Goal: Information Seeking & Learning: Learn about a topic

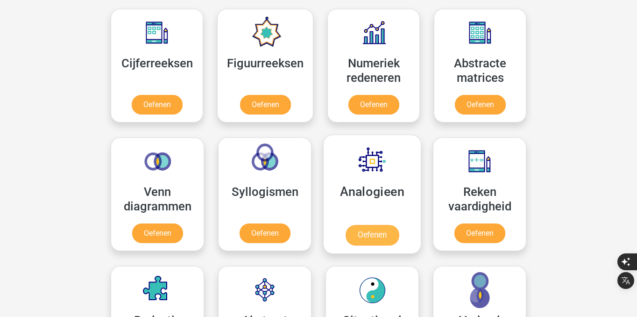
scroll to position [419, 0]
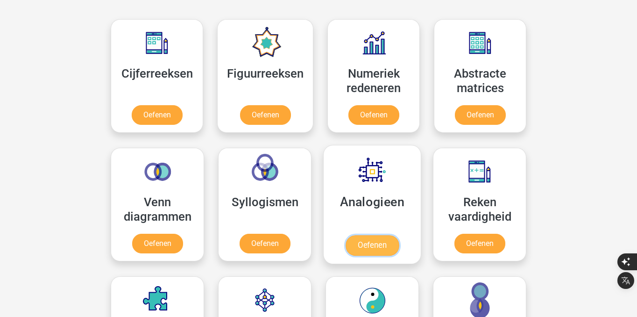
click at [376, 247] on link "Oefenen" at bounding box center [372, 245] width 53 height 21
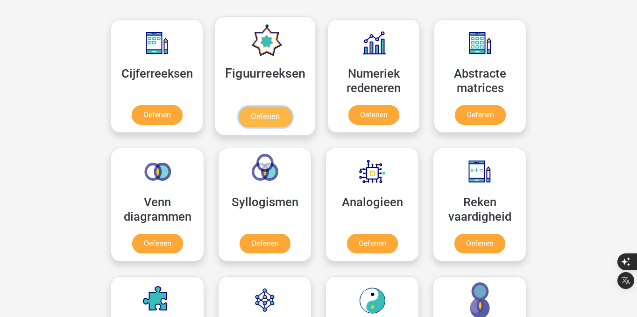
click at [259, 114] on link "Oefenen" at bounding box center [265, 116] width 53 height 21
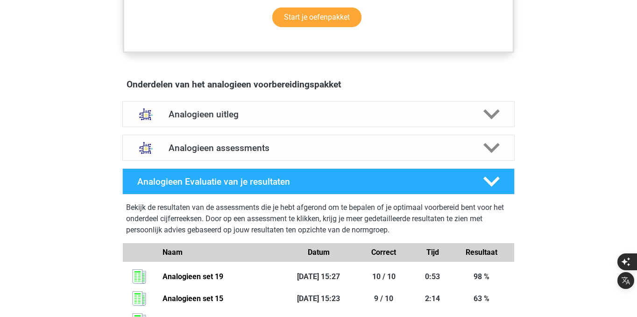
scroll to position [474, 0]
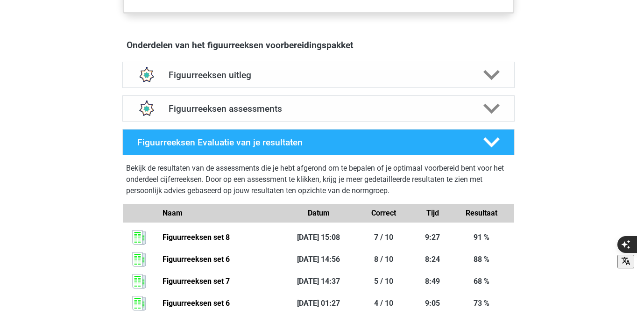
scroll to position [514, 0]
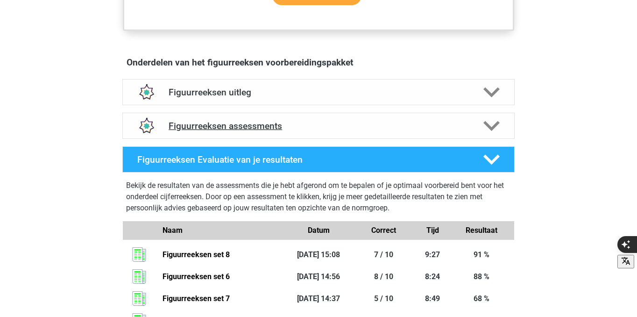
click at [317, 116] on div "Figuurreeksen assessments" at bounding box center [318, 126] width 392 height 26
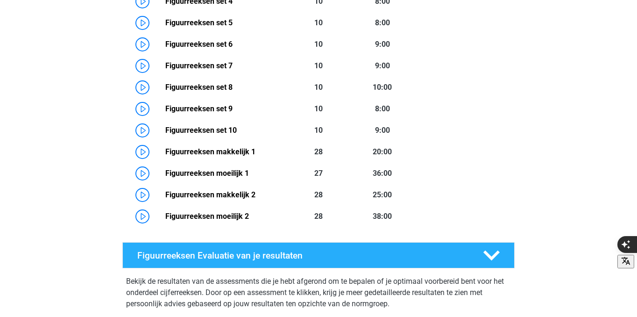
scroll to position [611, 0]
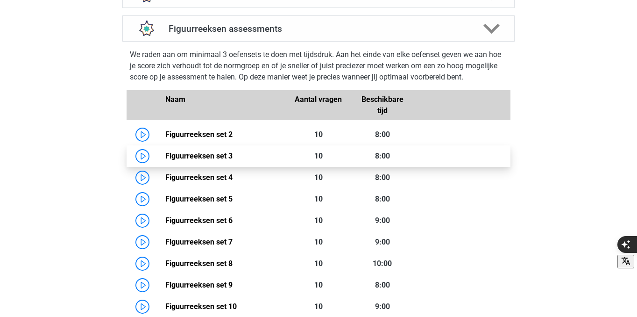
click at [165, 151] on link "Figuurreeksen set 3" at bounding box center [198, 155] width 67 height 9
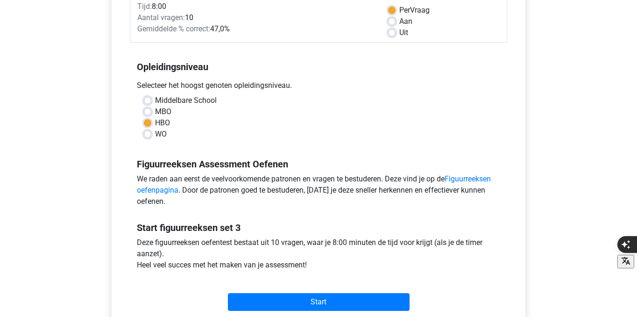
scroll to position [166, 0]
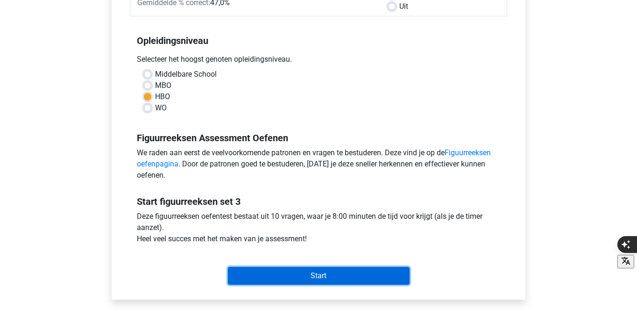
click at [330, 269] on input "Start" at bounding box center [319, 276] width 182 height 18
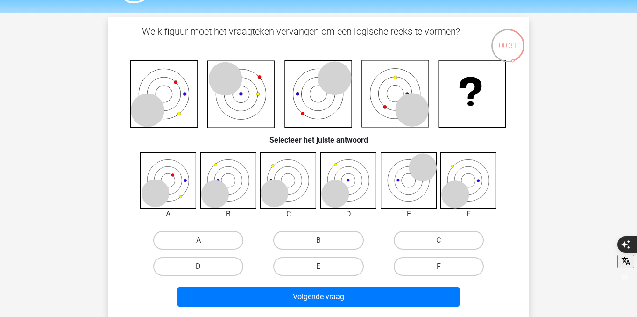
scroll to position [18, 0]
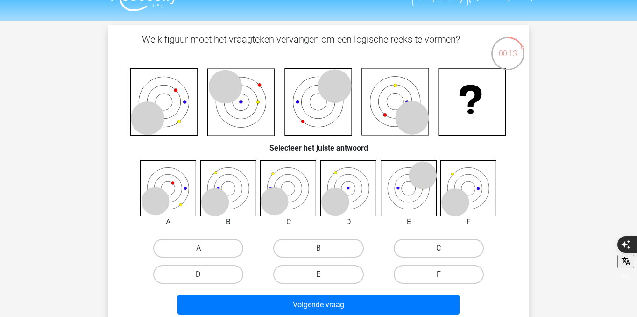
click at [446, 247] on label "C" at bounding box center [439, 248] width 90 height 19
click at [445, 248] on input "C" at bounding box center [442, 251] width 6 height 6
radio input "true"
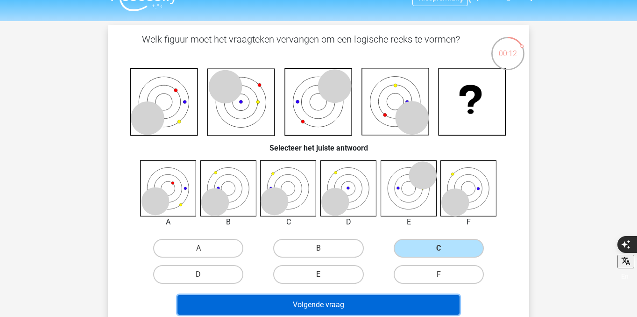
click at [380, 309] on button "Volgende vraag" at bounding box center [318, 305] width 283 height 20
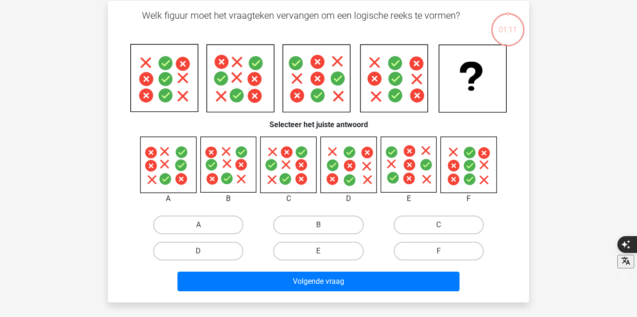
scroll to position [43, 0]
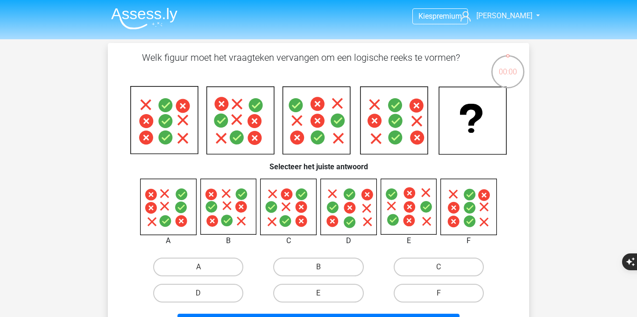
scroll to position [43, 0]
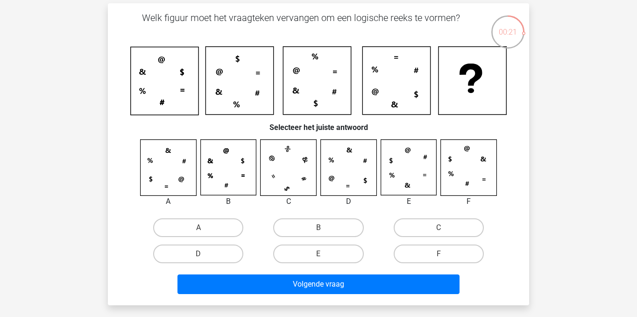
scroll to position [40, 0]
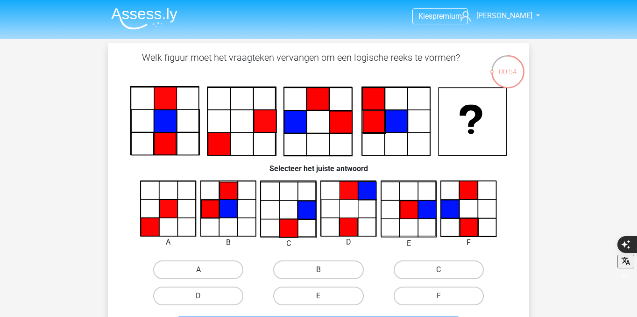
click at [152, 15] on img at bounding box center [144, 18] width 66 height 22
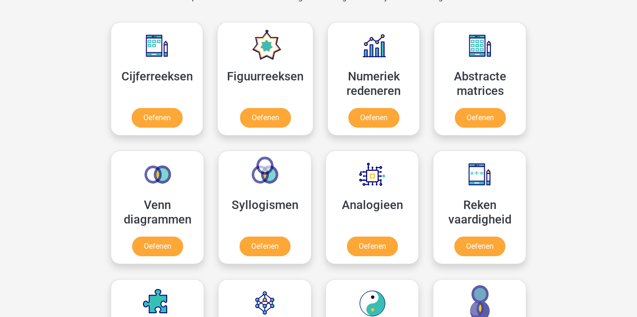
scroll to position [421, 0]
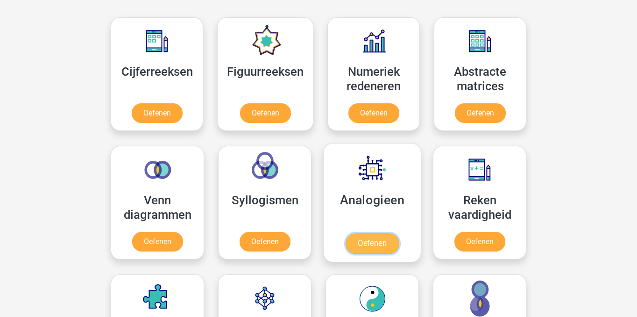
click at [373, 247] on link "Oefenen" at bounding box center [372, 243] width 53 height 21
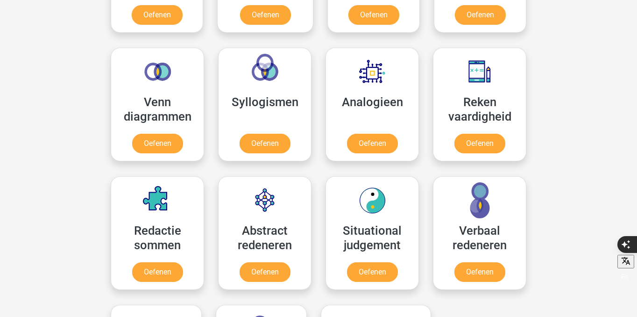
scroll to position [649, 0]
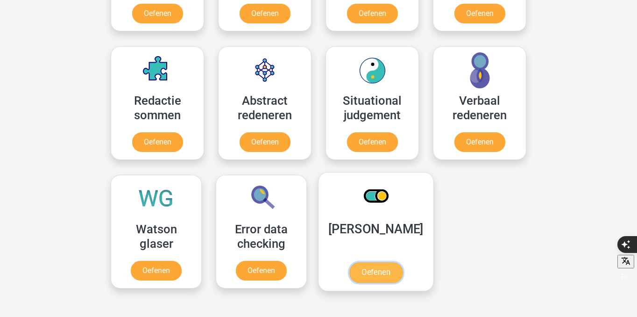
click at [355, 270] on link "Oefenen" at bounding box center [375, 272] width 53 height 21
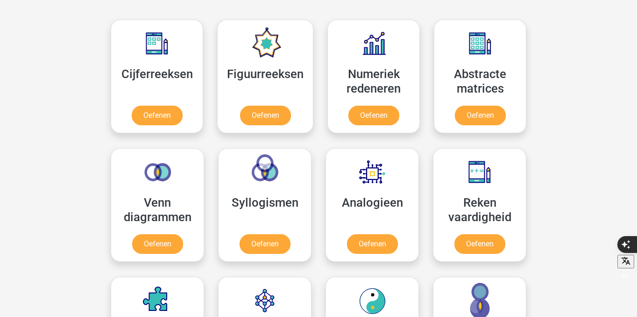
scroll to position [421, 0]
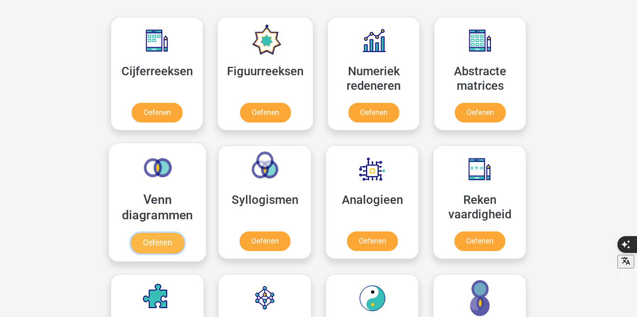
click at [147, 235] on link "Oefenen" at bounding box center [157, 243] width 53 height 21
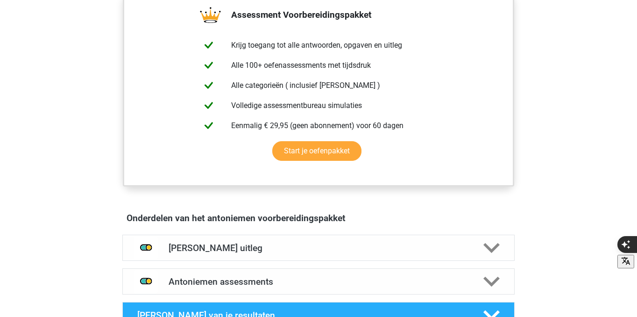
scroll to position [355, 0]
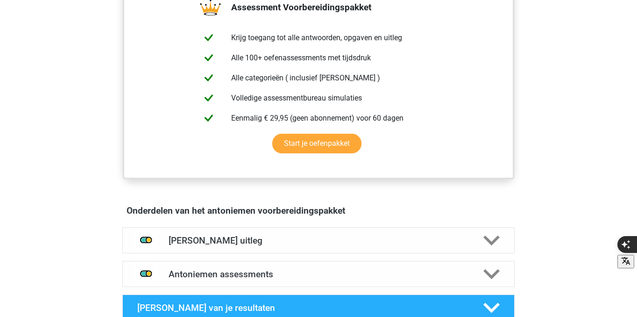
click at [345, 212] on h4 "Onderdelen van het antoniemen voorbereidingspakket" at bounding box center [319, 210] width 384 height 11
click at [345, 229] on div "Antoniemen uitleg" at bounding box center [318, 240] width 392 height 26
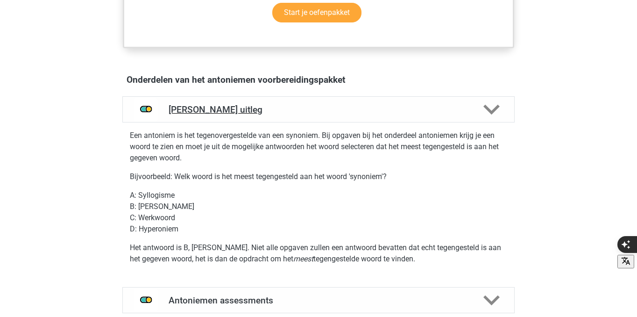
scroll to position [486, 0]
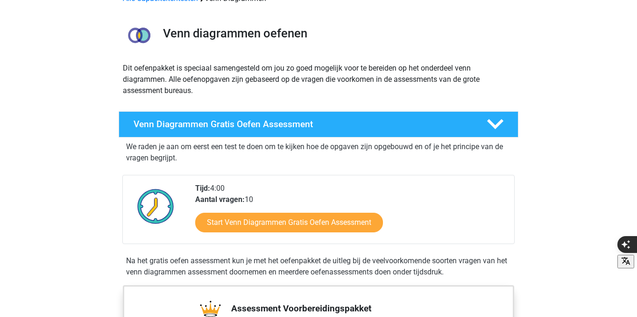
scroll to position [68, 0]
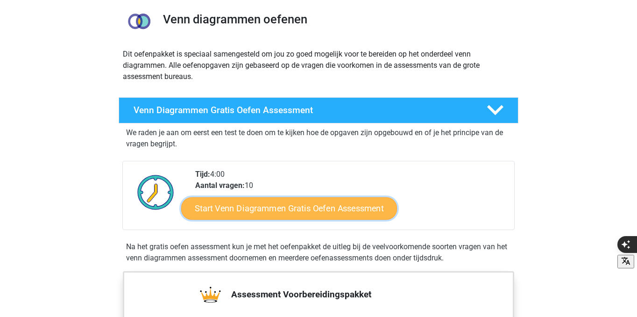
click at [273, 217] on link "Start Venn Diagrammen Gratis Oefen Assessment" at bounding box center [289, 208] width 216 height 22
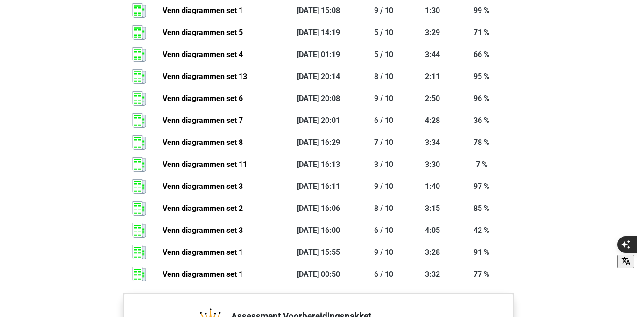
scroll to position [903, 0]
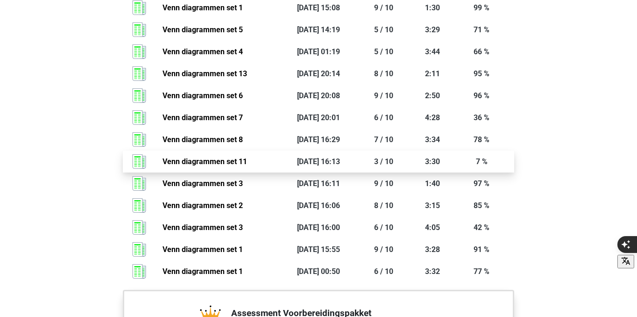
click at [247, 164] on link "Venn diagrammen set 11" at bounding box center [205, 161] width 85 height 9
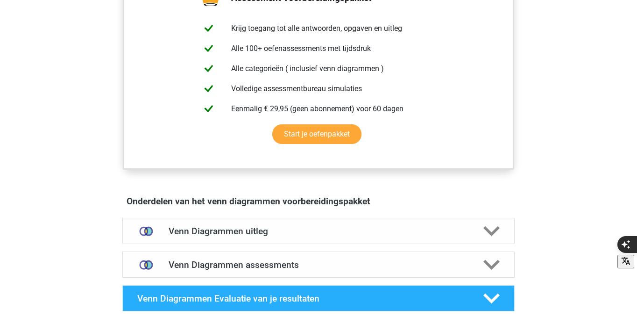
scroll to position [361, 0]
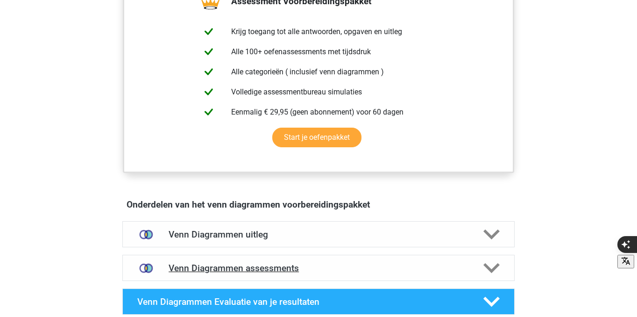
click at [403, 266] on h4 "Venn Diagrammen assessments" at bounding box center [319, 268] width 300 height 11
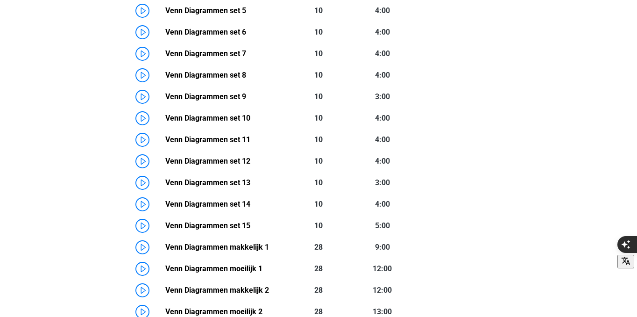
scroll to position [788, 0]
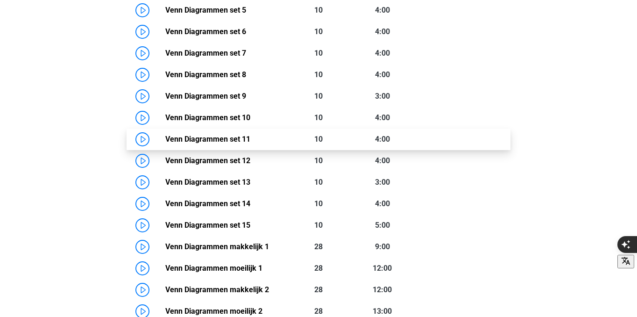
click at [222, 139] on link "Venn Diagrammen set 11" at bounding box center [207, 139] width 85 height 9
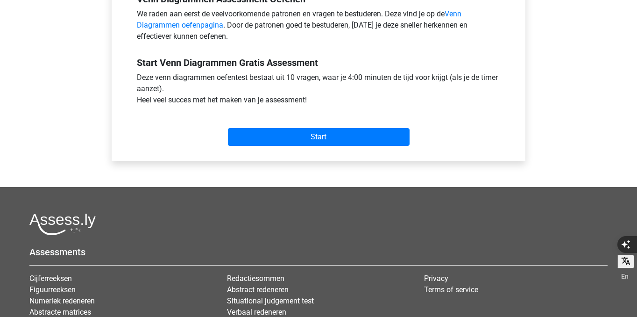
scroll to position [305, 0]
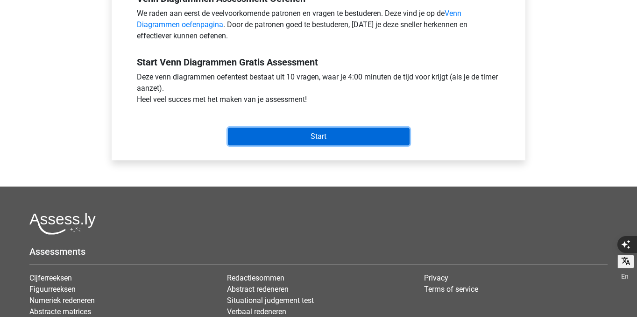
click at [323, 135] on input "Start" at bounding box center [319, 137] width 182 height 18
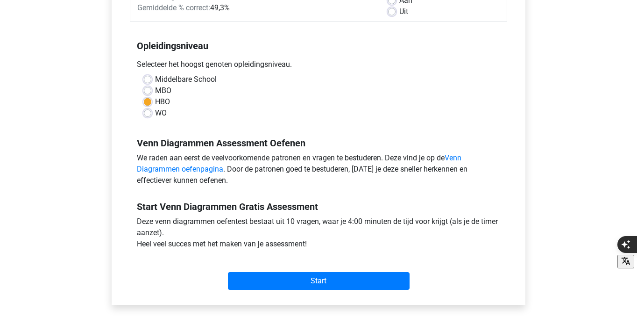
scroll to position [0, 0]
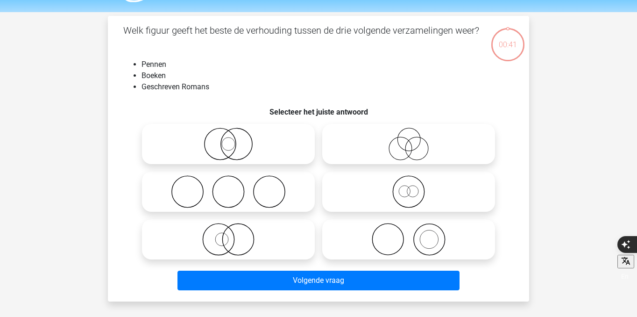
scroll to position [28, 0]
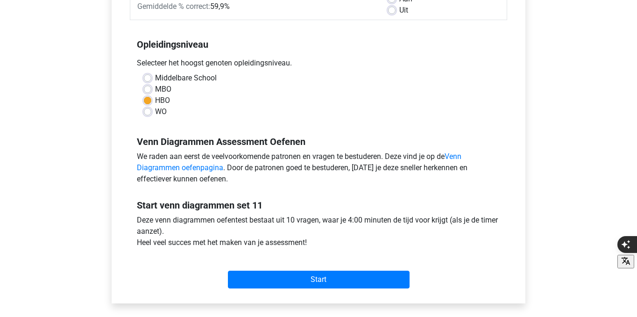
scroll to position [185, 0]
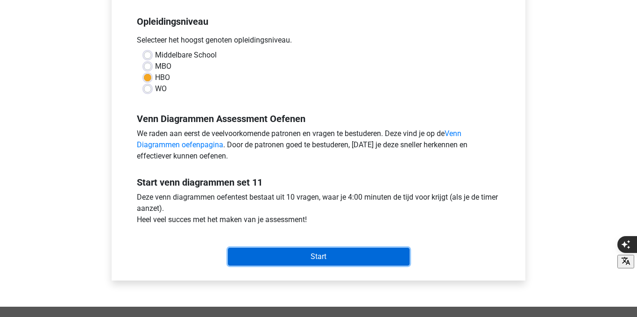
click at [274, 259] on input "Start" at bounding box center [319, 257] width 182 height 18
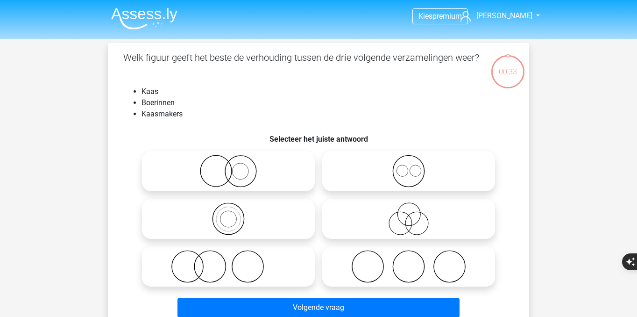
scroll to position [43, 0]
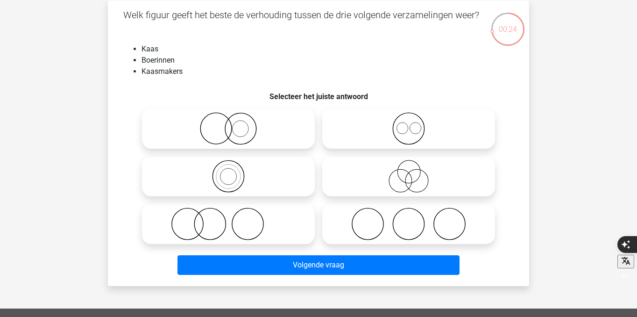
click at [287, 231] on icon at bounding box center [228, 223] width 165 height 33
click at [234, 219] on input "radio" at bounding box center [231, 216] width 6 height 6
radio input "true"
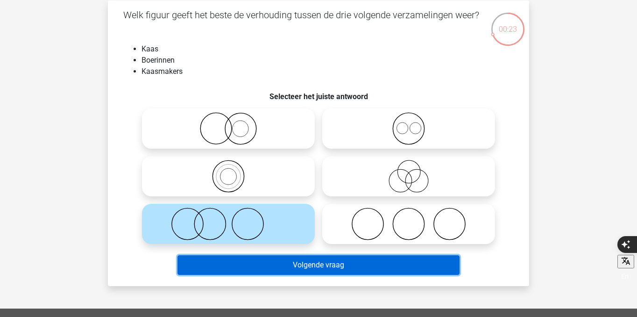
click at [287, 265] on button "Volgende vraag" at bounding box center [318, 265] width 283 height 20
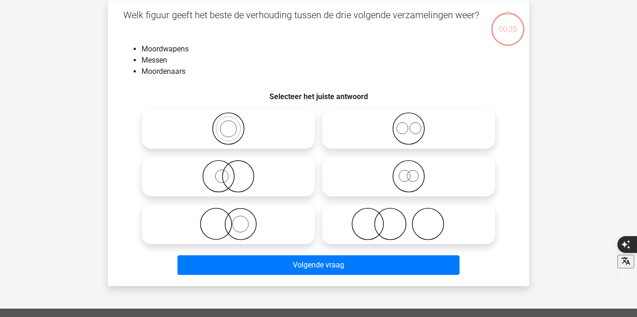
scroll to position [43, 0]
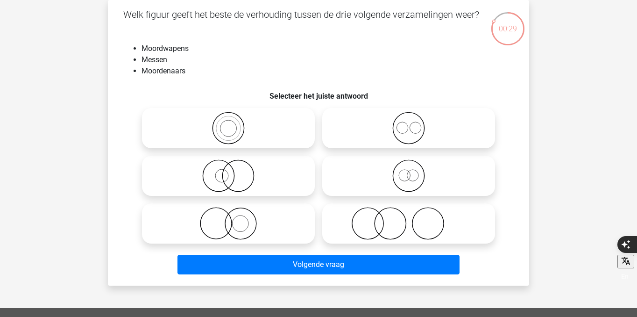
click at [389, 226] on icon at bounding box center [408, 223] width 165 height 33
click at [409, 219] on input "radio" at bounding box center [412, 216] width 6 height 6
radio input "true"
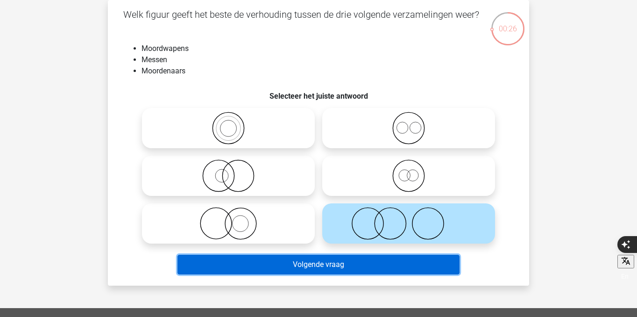
click at [373, 267] on button "Volgende vraag" at bounding box center [318, 265] width 283 height 20
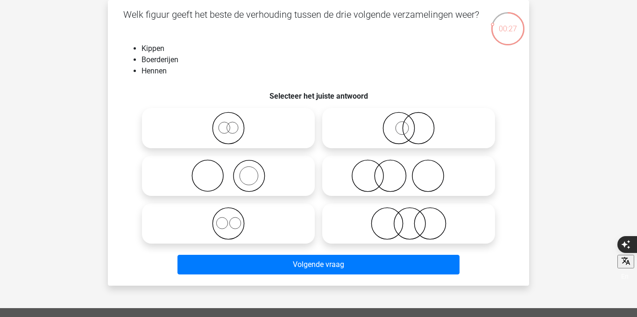
click at [284, 173] on icon at bounding box center [228, 175] width 165 height 33
click at [234, 171] on input "radio" at bounding box center [231, 168] width 6 height 6
radio input "true"
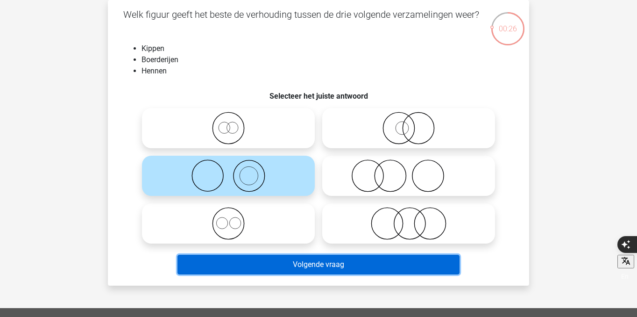
click at [312, 270] on button "Volgende vraag" at bounding box center [318, 265] width 283 height 20
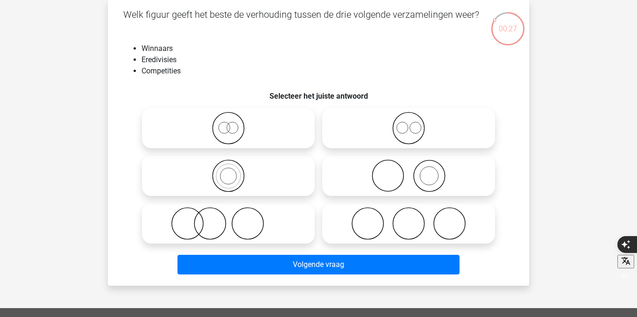
click at [399, 180] on icon at bounding box center [408, 175] width 165 height 33
click at [409, 171] on input "radio" at bounding box center [412, 168] width 6 height 6
radio input "true"
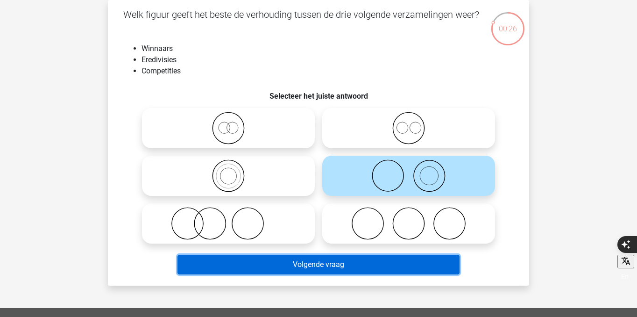
click at [387, 259] on button "Volgende vraag" at bounding box center [318, 265] width 283 height 20
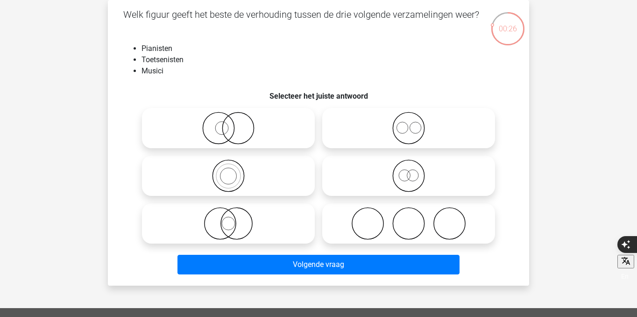
click at [290, 179] on icon at bounding box center [228, 175] width 165 height 33
click at [234, 171] on input "radio" at bounding box center [231, 168] width 6 height 6
radio input "true"
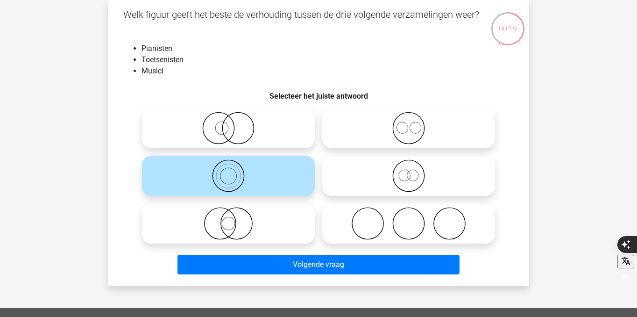
click at [261, 126] on icon at bounding box center [228, 128] width 165 height 33
click at [234, 123] on input "radio" at bounding box center [231, 120] width 6 height 6
radio input "true"
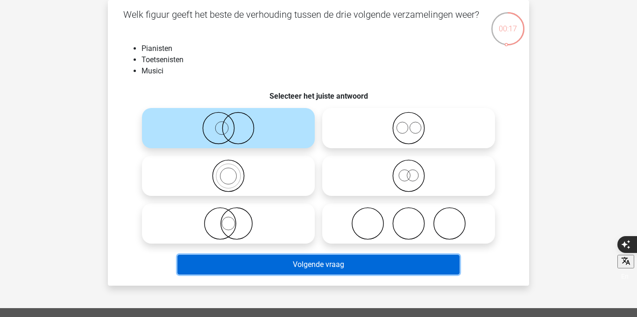
click at [302, 273] on button "Volgende vraag" at bounding box center [318, 265] width 283 height 20
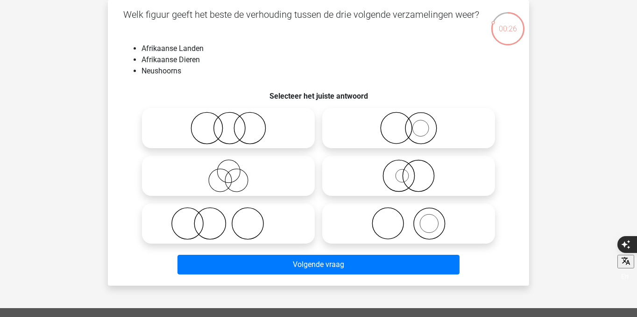
click at [415, 125] on icon at bounding box center [408, 128] width 165 height 33
click at [415, 123] on input "radio" at bounding box center [412, 120] width 6 height 6
radio input "true"
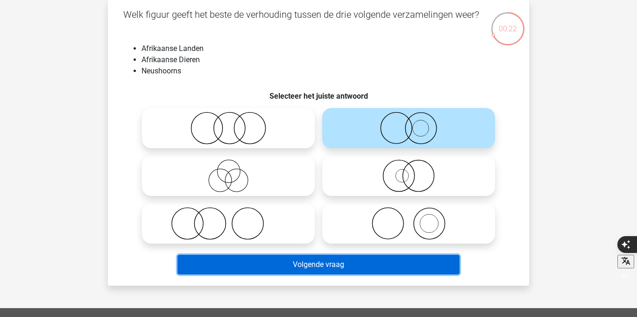
click at [388, 268] on button "Volgende vraag" at bounding box center [318, 265] width 283 height 20
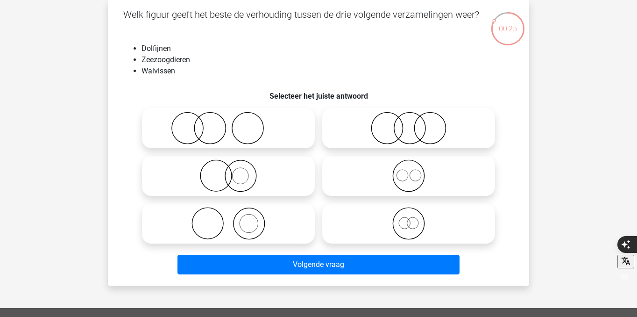
click at [432, 185] on icon at bounding box center [408, 175] width 165 height 33
click at [415, 171] on input "radio" at bounding box center [412, 168] width 6 height 6
radio input "true"
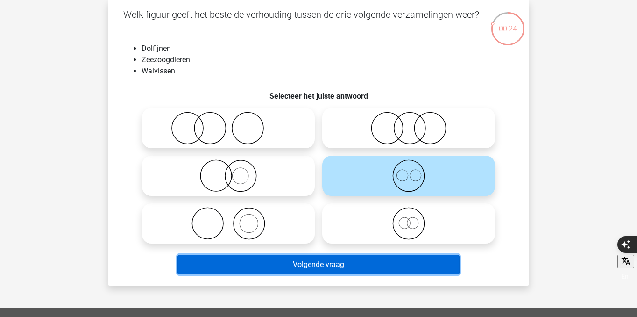
click at [419, 260] on button "Volgende vraag" at bounding box center [318, 265] width 283 height 20
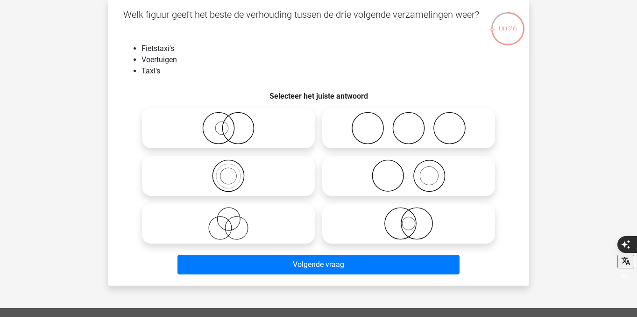
click at [280, 180] on icon at bounding box center [228, 175] width 165 height 33
click at [234, 171] on input "radio" at bounding box center [231, 168] width 6 height 6
radio input "true"
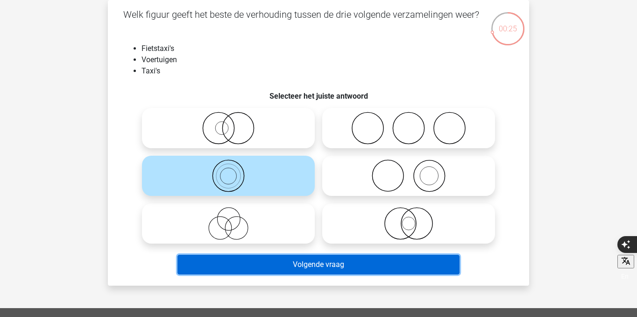
click at [282, 258] on button "Volgende vraag" at bounding box center [318, 265] width 283 height 20
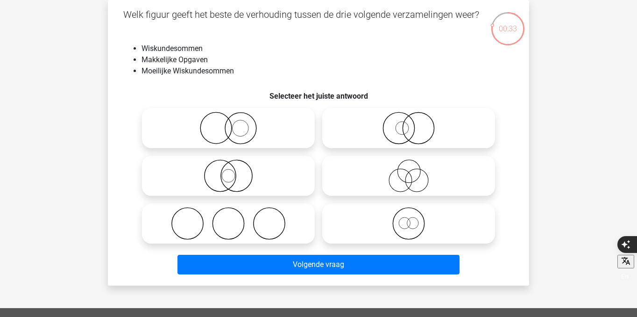
click at [217, 134] on icon at bounding box center [228, 128] width 165 height 33
click at [228, 123] on input "radio" at bounding box center [231, 120] width 6 height 6
radio input "true"
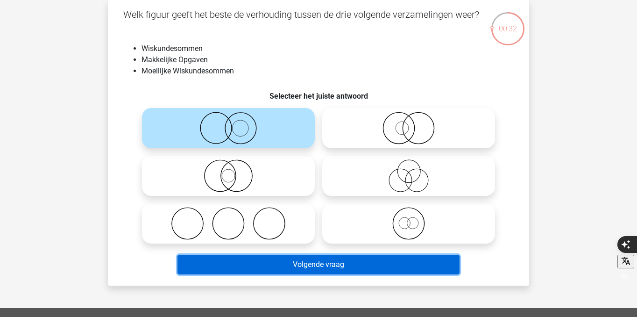
click at [253, 258] on button "Volgende vraag" at bounding box center [318, 265] width 283 height 20
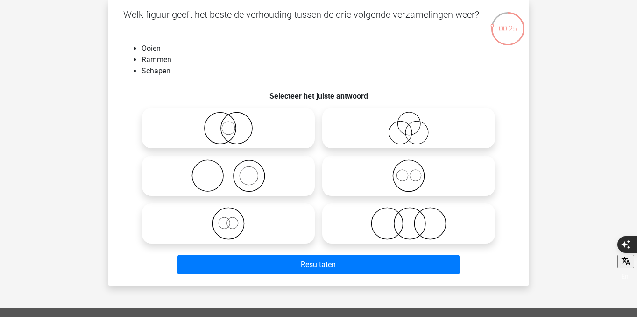
click at [398, 137] on icon at bounding box center [408, 128] width 165 height 33
click at [409, 123] on input "radio" at bounding box center [412, 120] width 6 height 6
radio input "true"
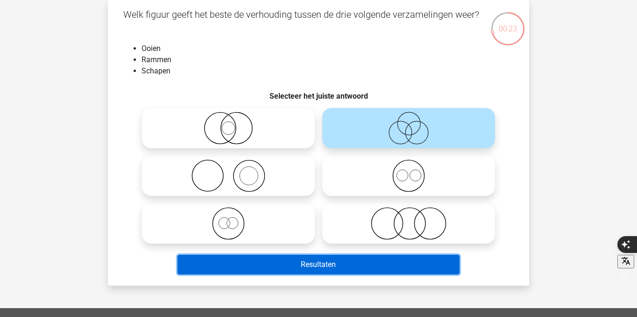
click at [367, 273] on button "Resultaten" at bounding box center [318, 265] width 283 height 20
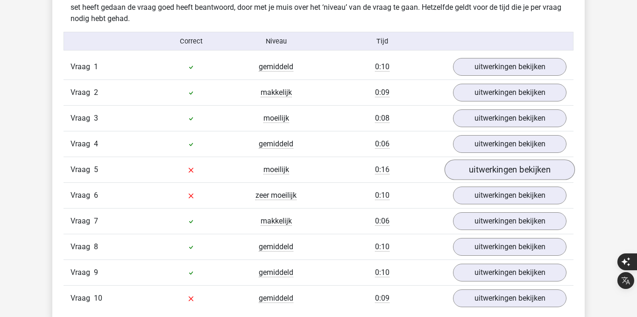
scroll to position [760, 0]
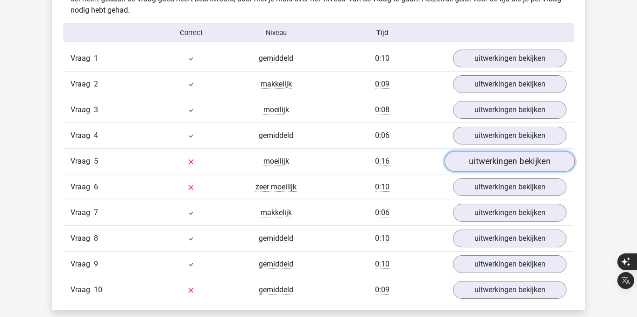
click at [507, 157] on link "uitwerkingen bekijken" at bounding box center [510, 161] width 130 height 21
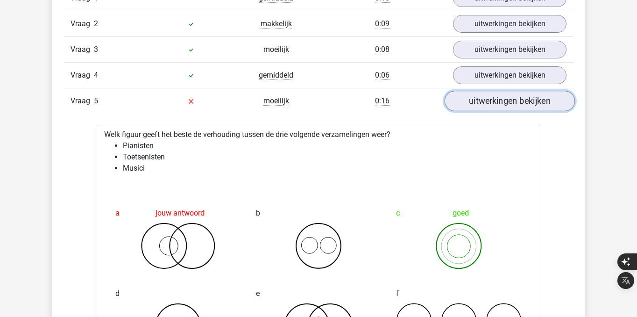
scroll to position [823, 0]
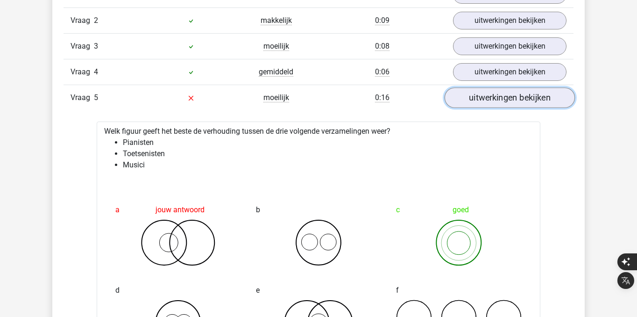
click at [497, 103] on link "uitwerkingen bekijken" at bounding box center [510, 97] width 130 height 21
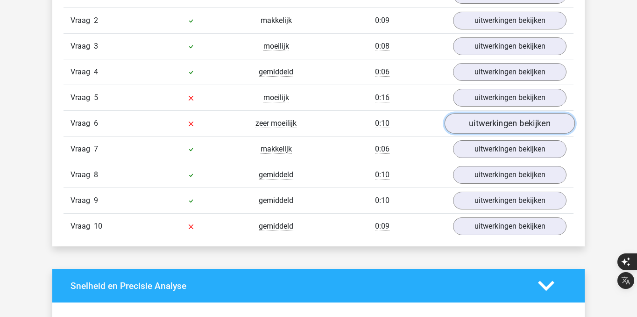
click at [499, 121] on link "uitwerkingen bekijken" at bounding box center [510, 123] width 130 height 21
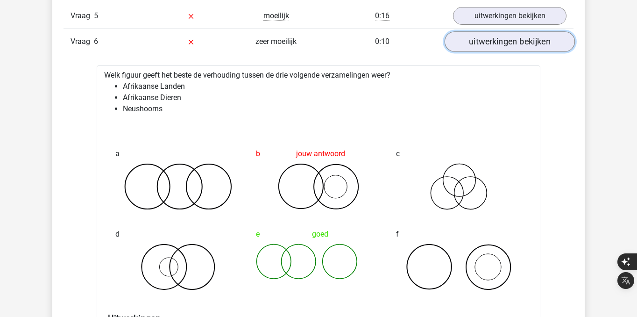
scroll to position [907, 0]
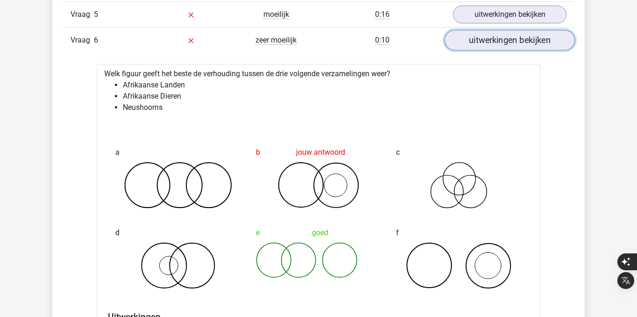
click at [500, 38] on link "uitwerkingen bekijken" at bounding box center [510, 40] width 130 height 21
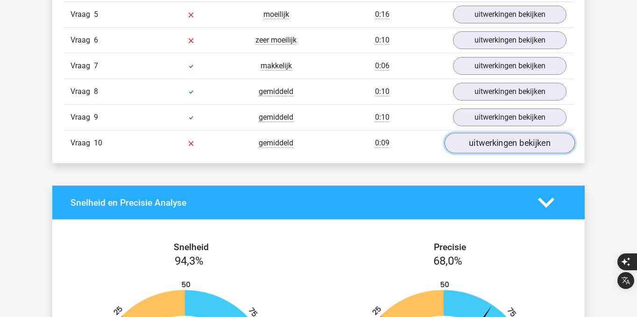
click at [478, 143] on link "uitwerkingen bekijken" at bounding box center [510, 143] width 130 height 21
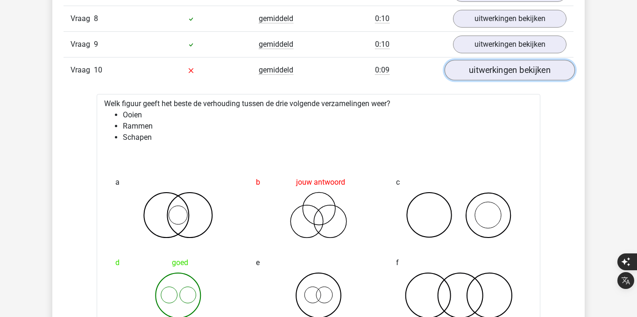
scroll to position [984, 0]
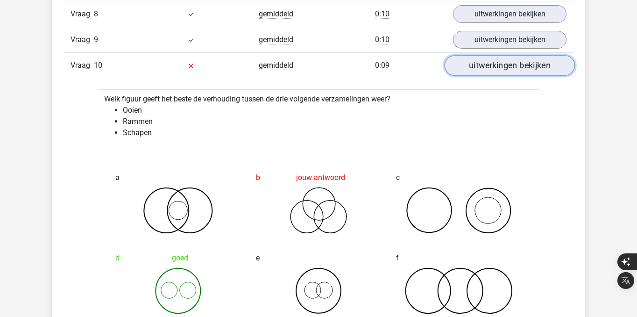
click at [500, 62] on link "uitwerkingen bekijken" at bounding box center [510, 65] width 130 height 21
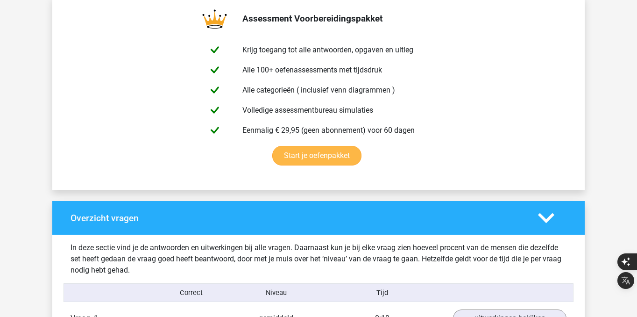
scroll to position [0, 0]
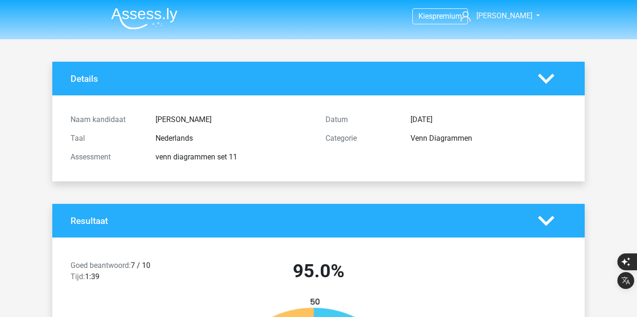
click at [144, 4] on li at bounding box center [141, 17] width 74 height 26
